Goal: Information Seeking & Learning: Learn about a topic

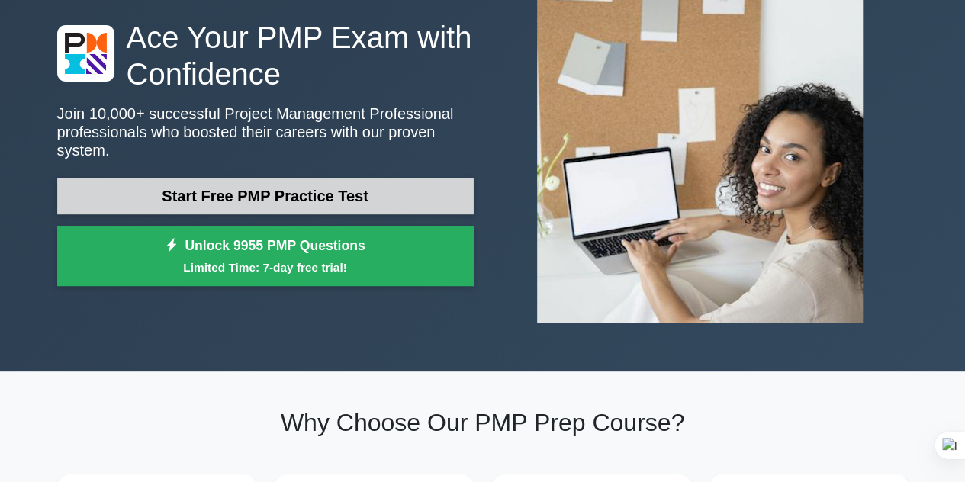
click at [271, 188] on link "Start Free PMP Practice Test" at bounding box center [265, 196] width 417 height 37
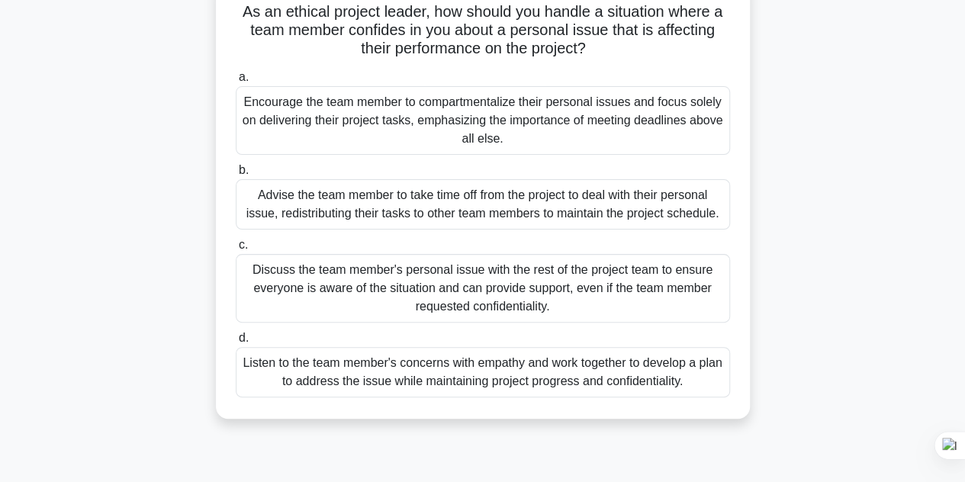
scroll to position [113, 0]
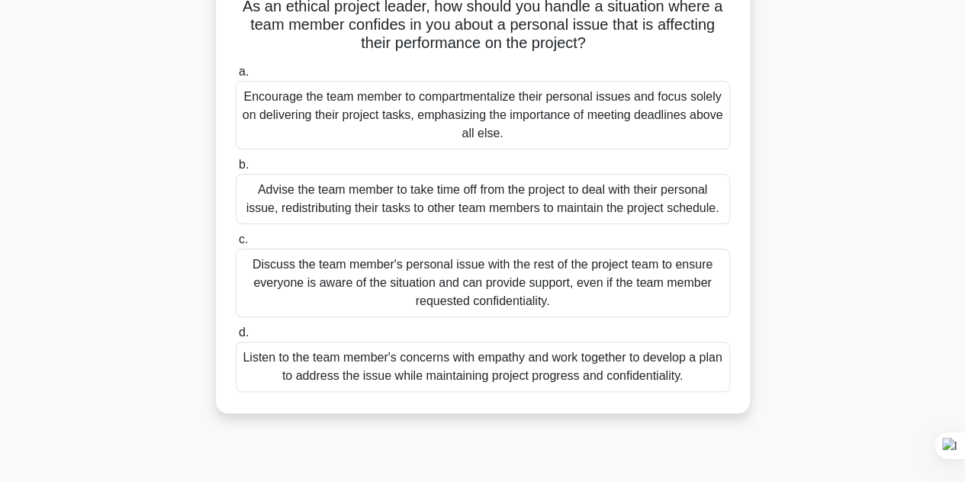
click at [517, 365] on div "Listen to the team member's concerns with empathy and work together to develop …" at bounding box center [483, 367] width 494 height 50
click at [236, 338] on input "d. Listen to the team member's concerns with empathy and work together to devel…" at bounding box center [236, 333] width 0 height 10
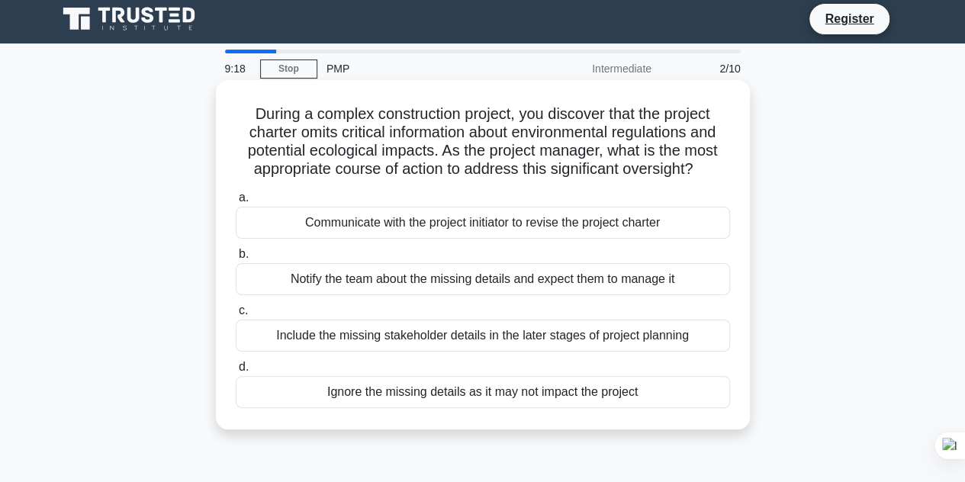
scroll to position [0, 0]
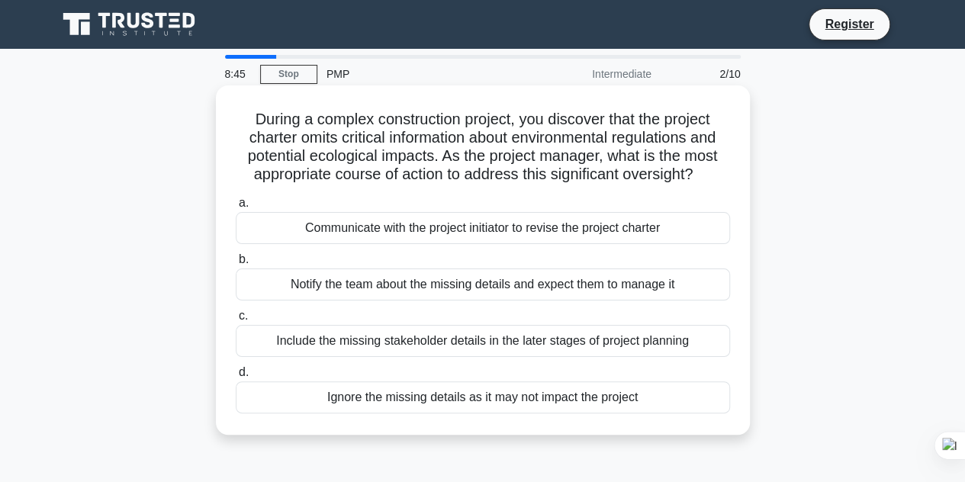
click at [461, 234] on div "Communicate with the project initiator to revise the project charter" at bounding box center [483, 228] width 494 height 32
click at [236, 208] on input "a. Communicate with the project initiator to revise the project charter" at bounding box center [236, 203] width 0 height 10
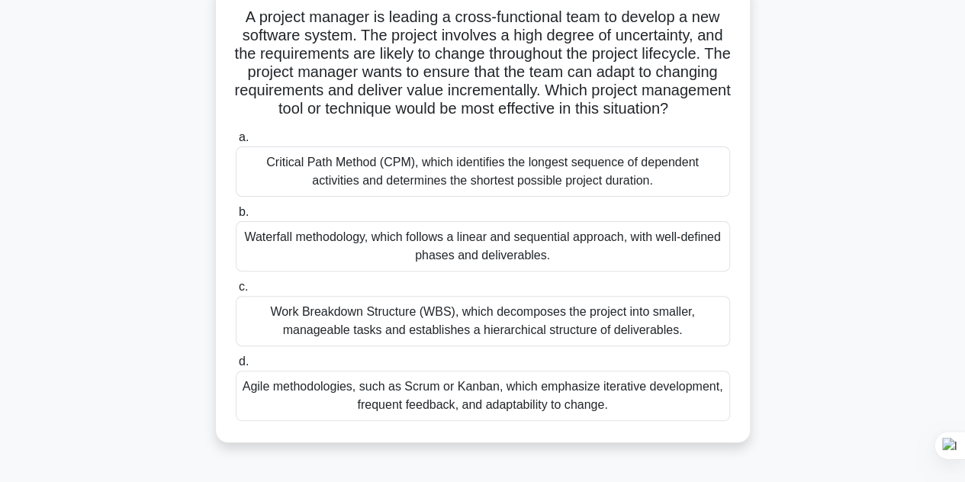
scroll to position [101, 0]
click at [488, 336] on div "Work Breakdown Structure (WBS), which decomposes the project into smaller, mana…" at bounding box center [483, 322] width 494 height 50
click at [236, 293] on input "c. Work Breakdown Structure (WBS), which decomposes the project into smaller, m…" at bounding box center [236, 288] width 0 height 10
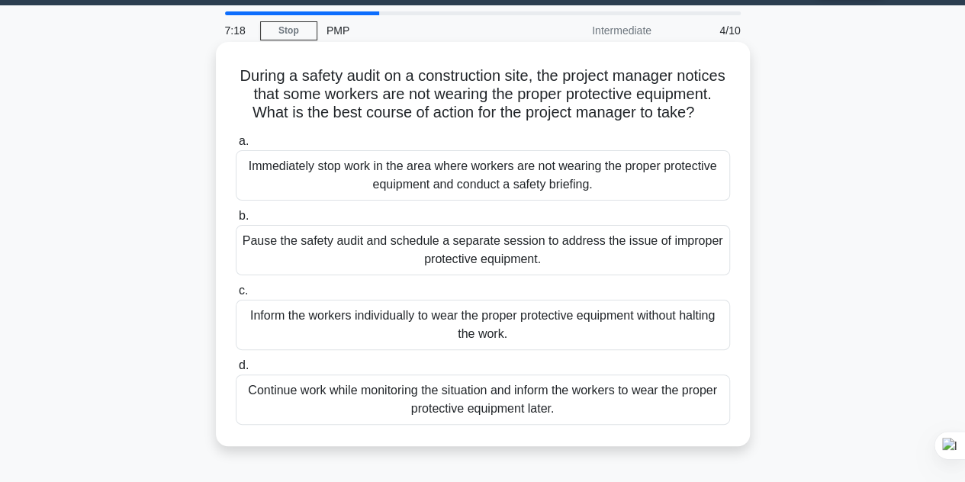
scroll to position [44, 0]
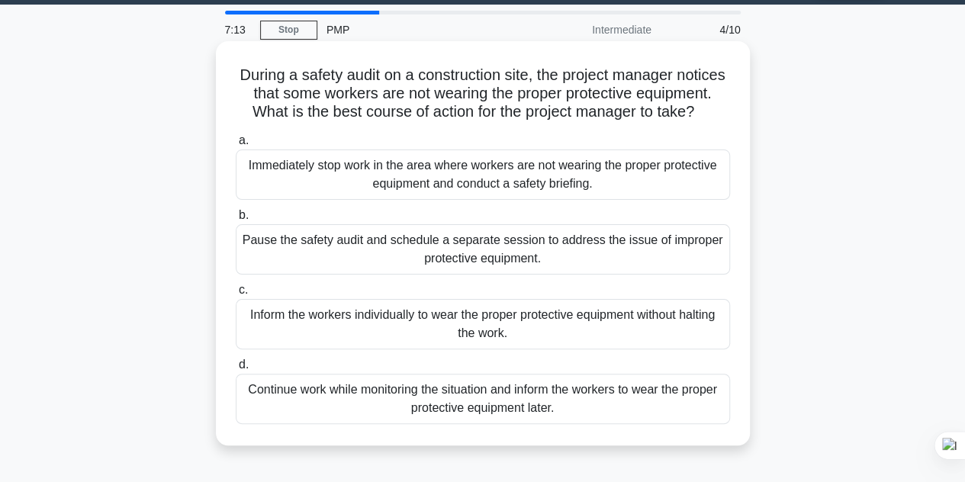
click at [478, 198] on div "Immediately stop work in the area where workers are not wearing the proper prot…" at bounding box center [483, 175] width 494 height 50
click at [236, 146] on input "a. Immediately stop work in the area where workers are not wearing the proper p…" at bounding box center [236, 141] width 0 height 10
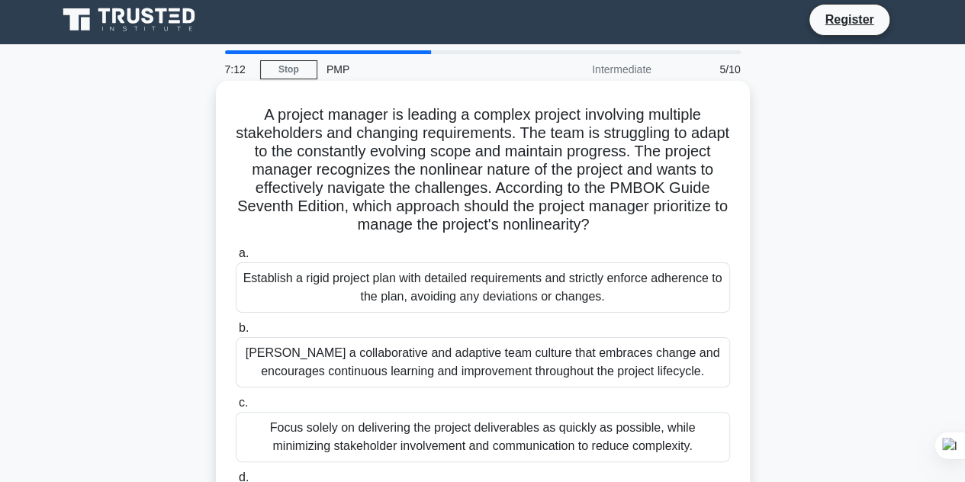
scroll to position [0, 0]
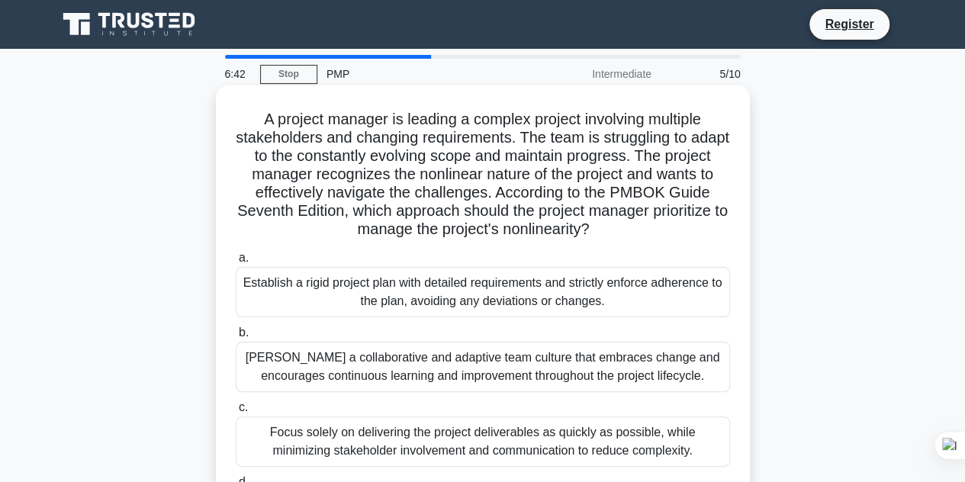
click at [435, 294] on div "Establish a rigid project plan with detailed requirements and strictly enforce …" at bounding box center [483, 292] width 494 height 50
click at [236, 263] on input "a. Establish a rigid project plan with detailed requirements and strictly enfor…" at bounding box center [236, 258] width 0 height 10
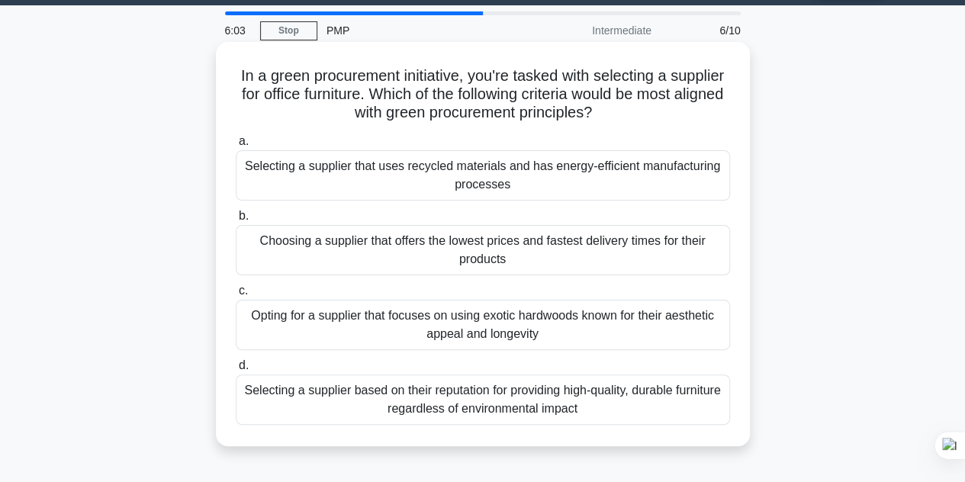
scroll to position [44, 0]
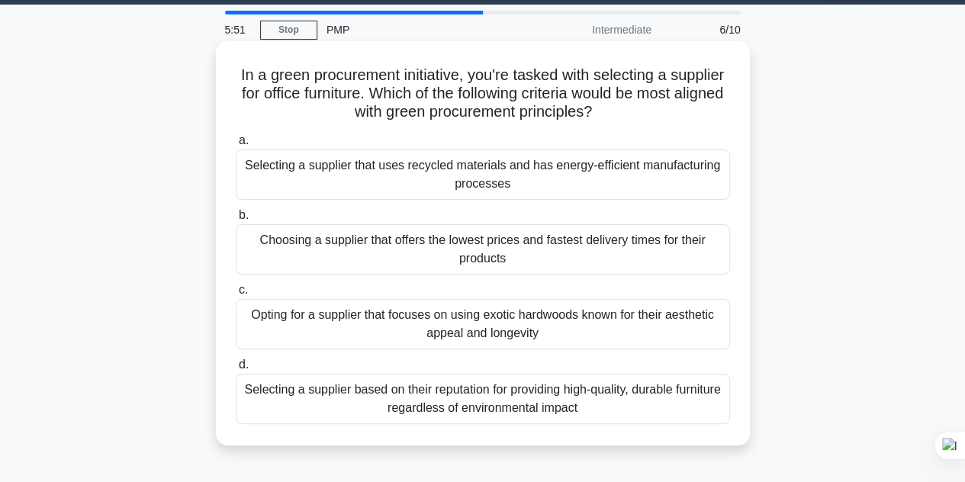
click at [504, 176] on div "Selecting a supplier that uses recycled materials and has energy-efficient manu…" at bounding box center [483, 175] width 494 height 50
click at [236, 146] on input "a. Selecting a supplier that uses recycled materials and has energy-efficient m…" at bounding box center [236, 141] width 0 height 10
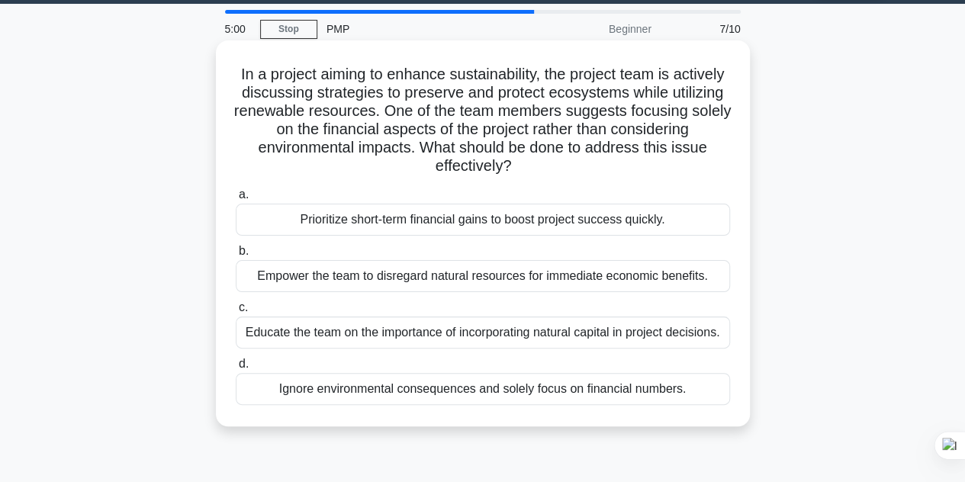
scroll to position [46, 0]
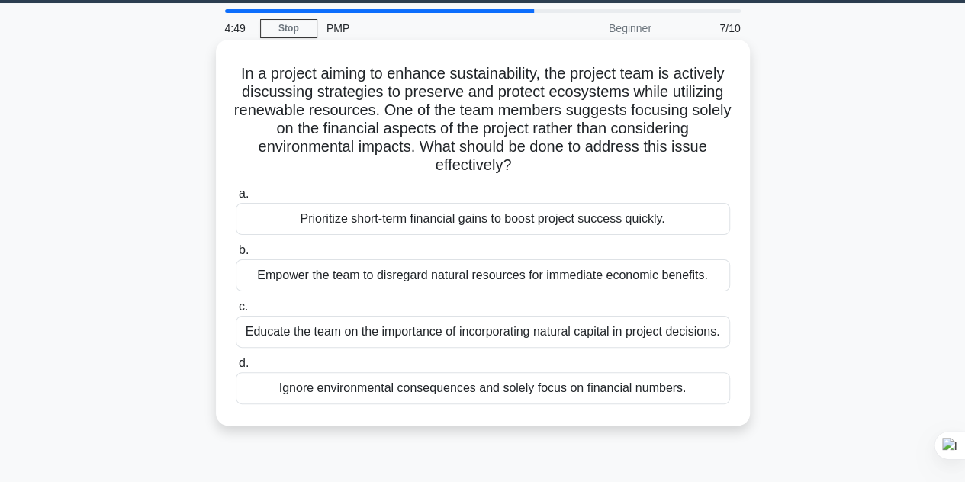
click at [544, 338] on div "Educate the team on the importance of incorporating natural capital in project …" at bounding box center [483, 332] width 494 height 32
click at [236, 312] on input "c. Educate the team on the importance of incorporating natural capital in proje…" at bounding box center [236, 307] width 0 height 10
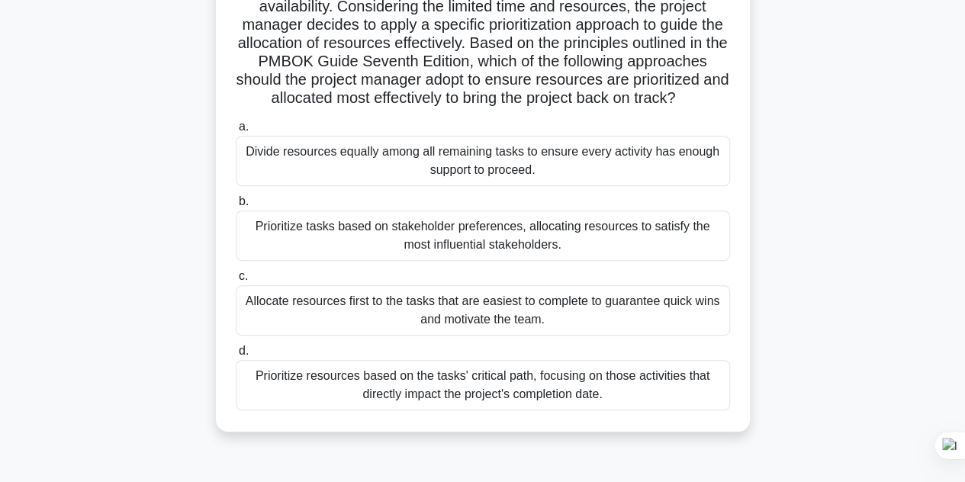
scroll to position [252, 0]
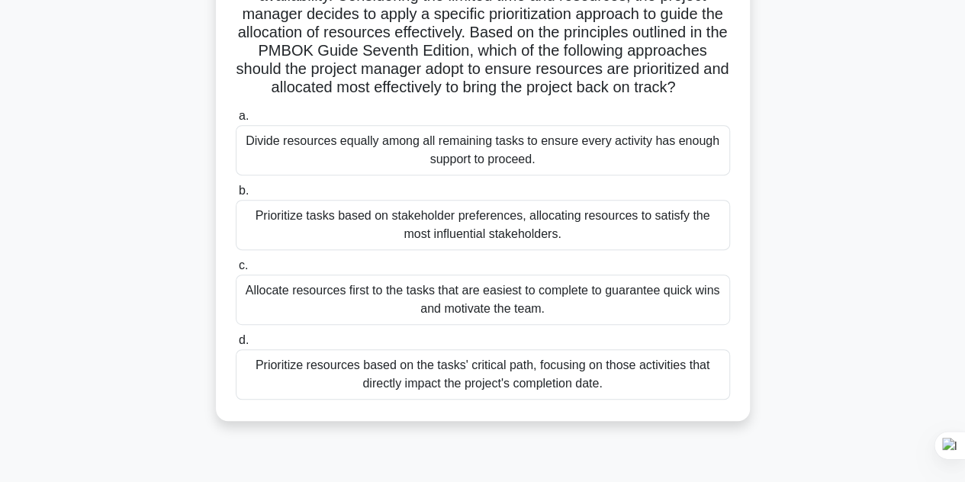
click at [555, 393] on div "Prioritize resources based on the tasks' critical path, focusing on those activ…" at bounding box center [483, 374] width 494 height 50
click at [236, 346] on input "d. Prioritize resources based on the tasks' critical path, focusing on those ac…" at bounding box center [236, 341] width 0 height 10
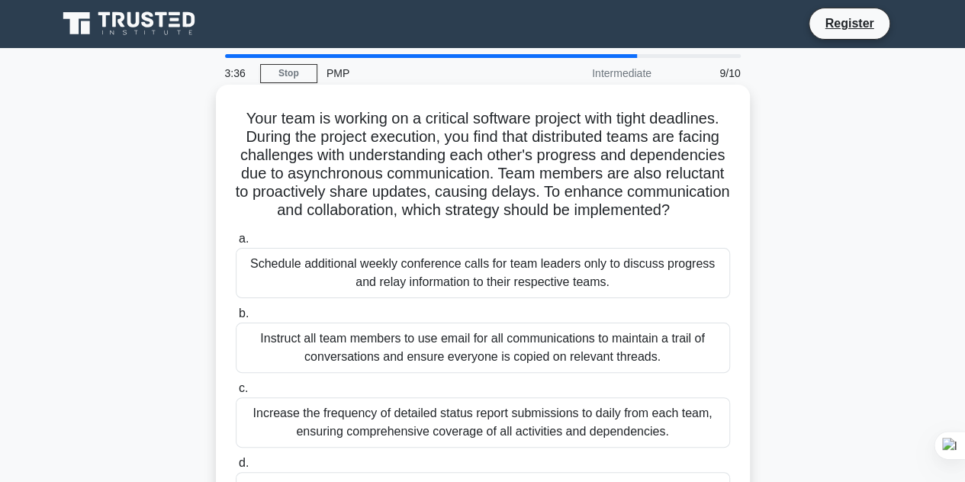
scroll to position [0, 0]
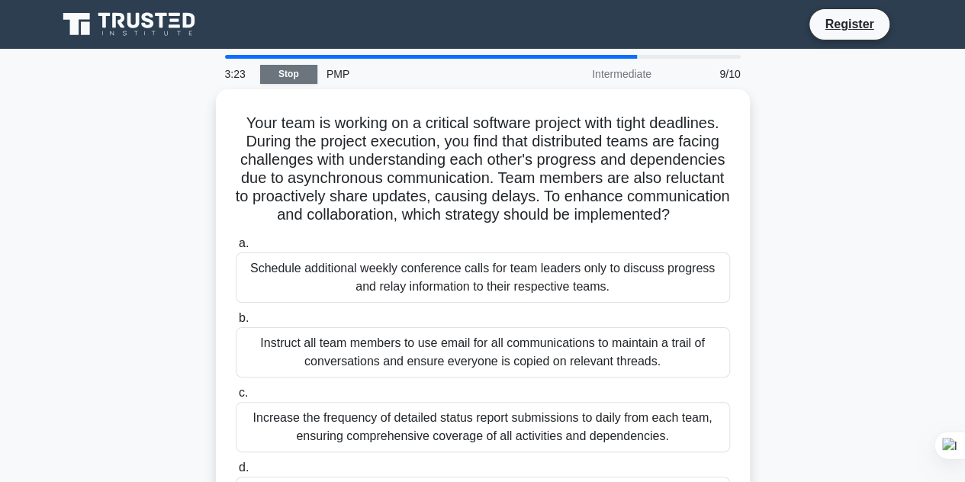
click at [291, 73] on link "Stop" at bounding box center [288, 74] width 57 height 19
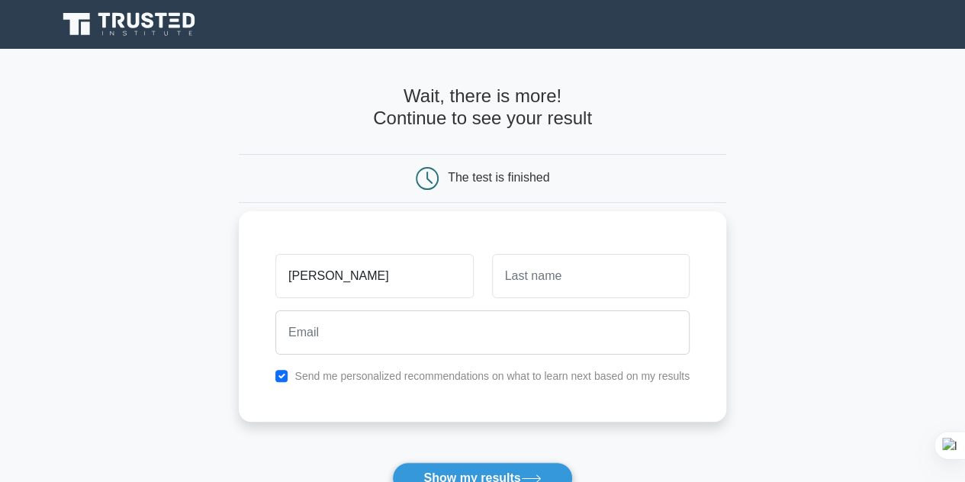
type input "[PERSON_NAME]"
type input "Laiser"
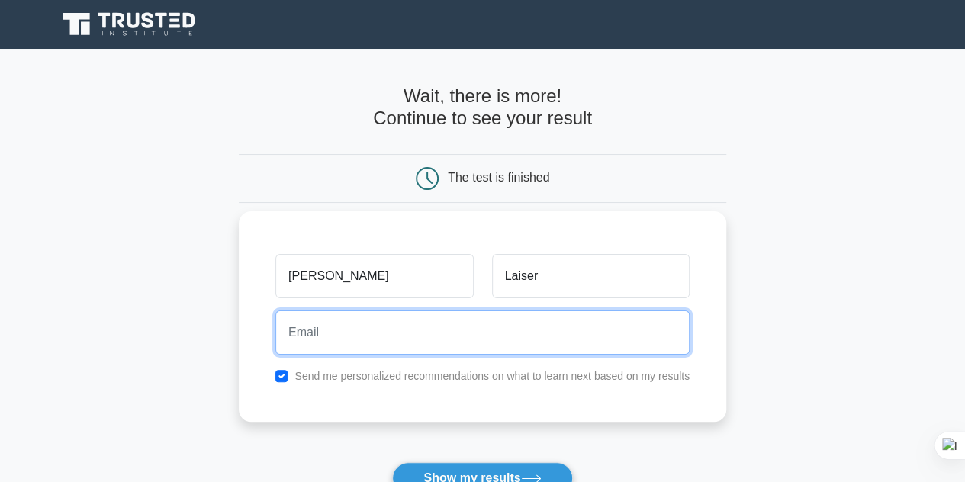
click at [312, 344] on input "email" at bounding box center [482, 333] width 414 height 44
type input "[EMAIL_ADDRESS][DOMAIN_NAME]"
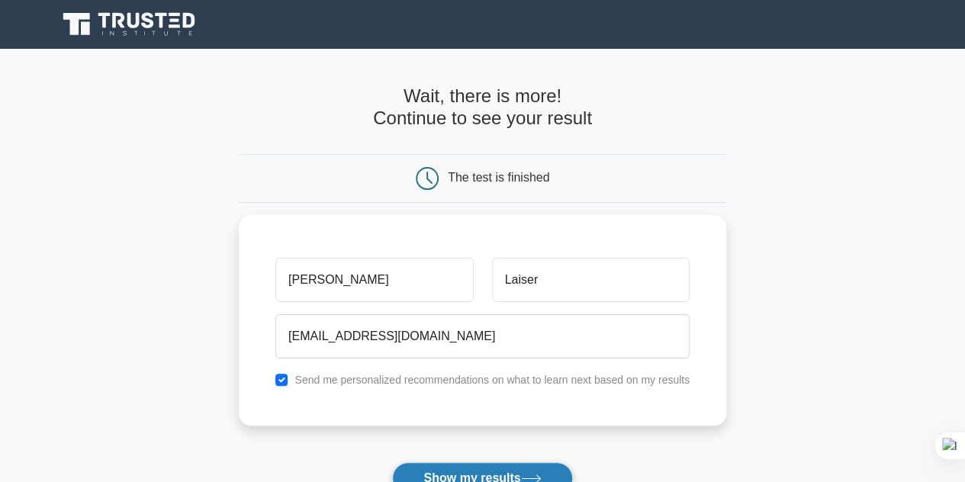
click at [481, 472] on button "Show my results" at bounding box center [482, 478] width 180 height 32
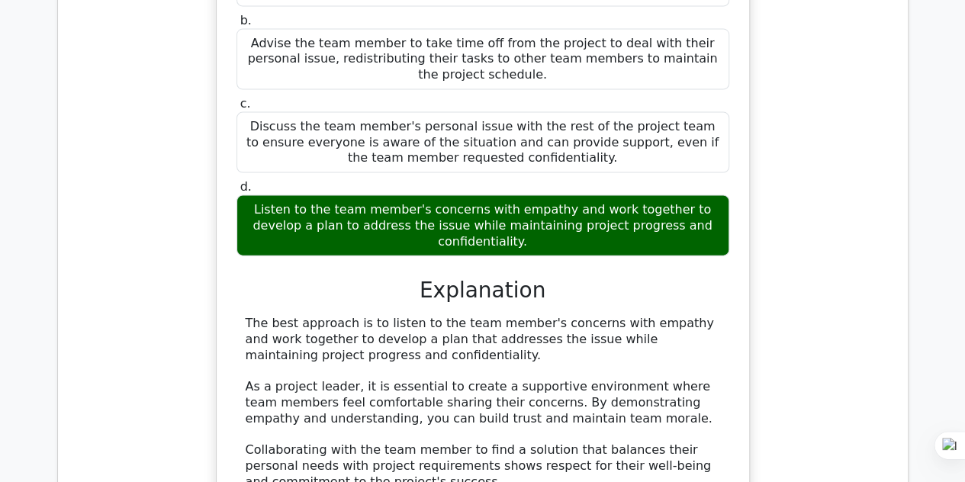
scroll to position [1572, 0]
